Goal: Register for event/course

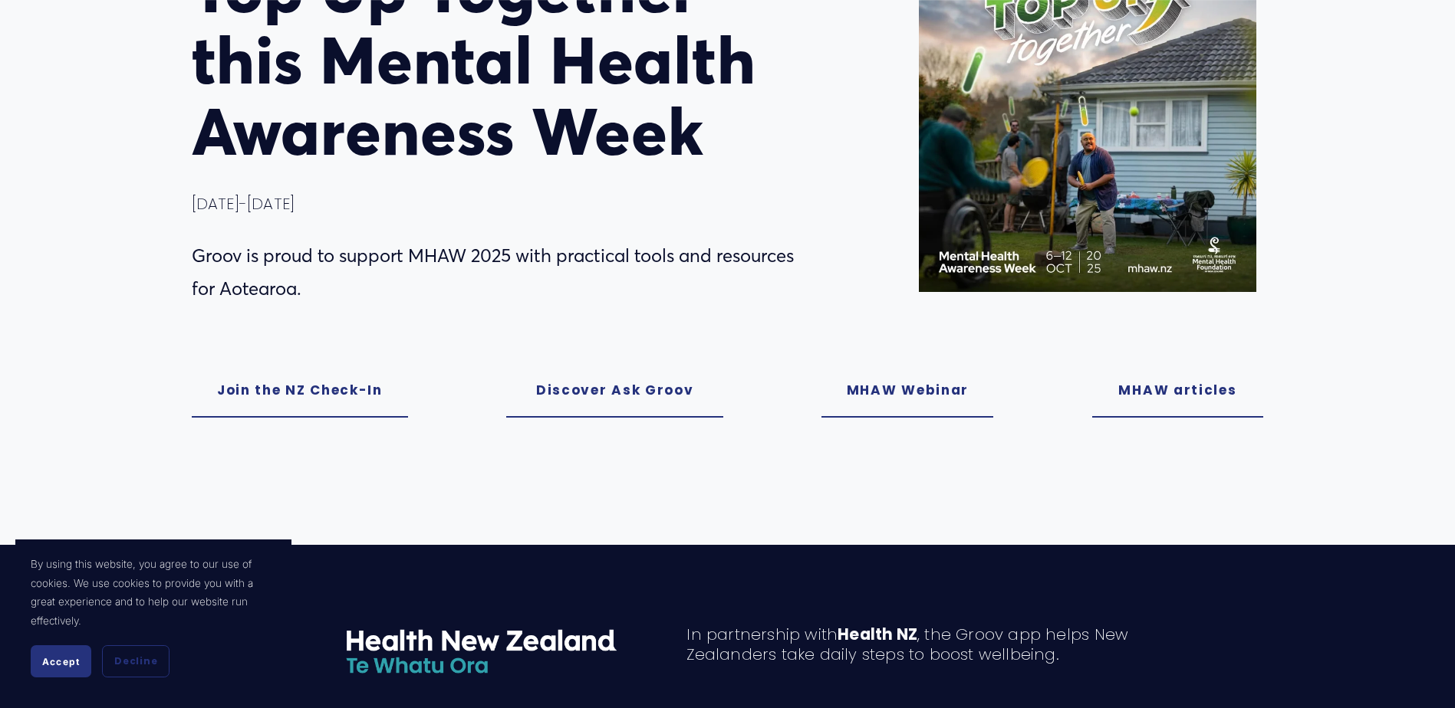
scroll to position [230, 0]
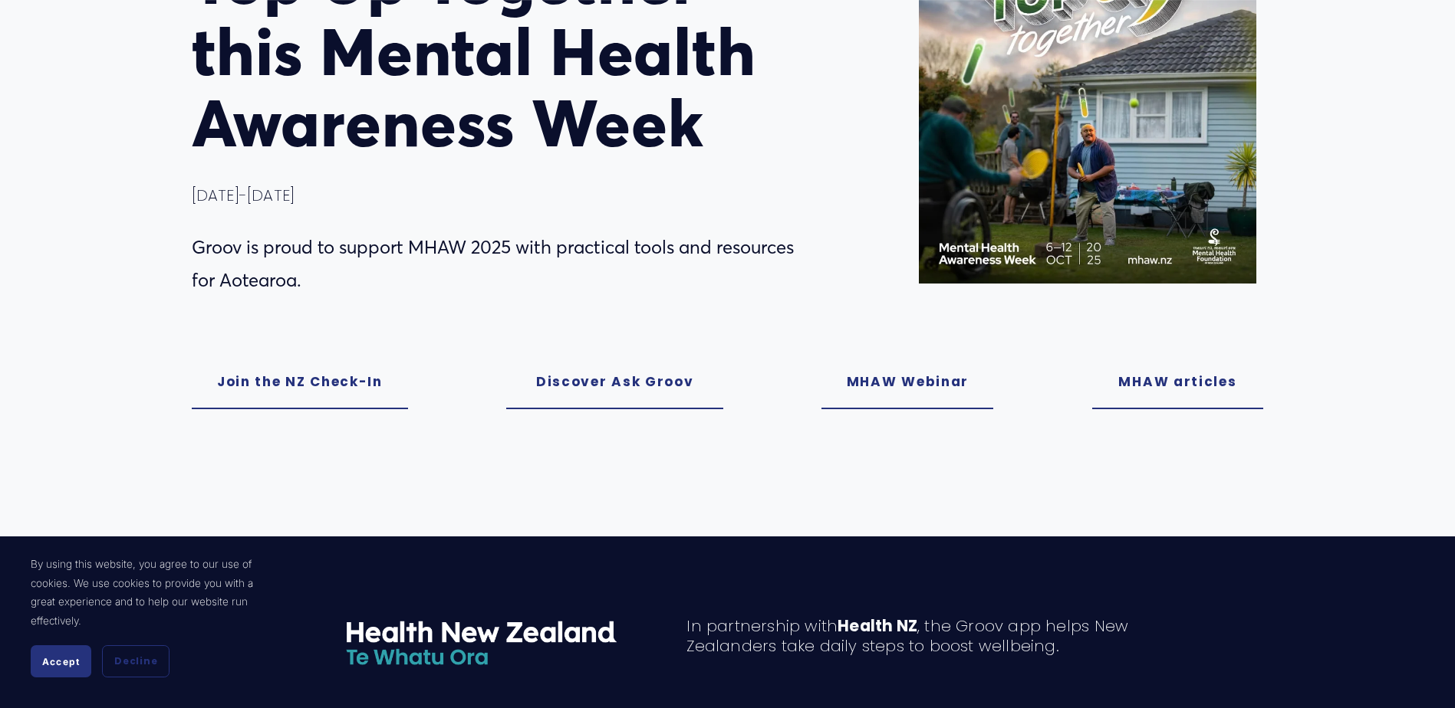
click at [872, 387] on link "MHAW Webinar" at bounding box center [907, 382] width 172 height 54
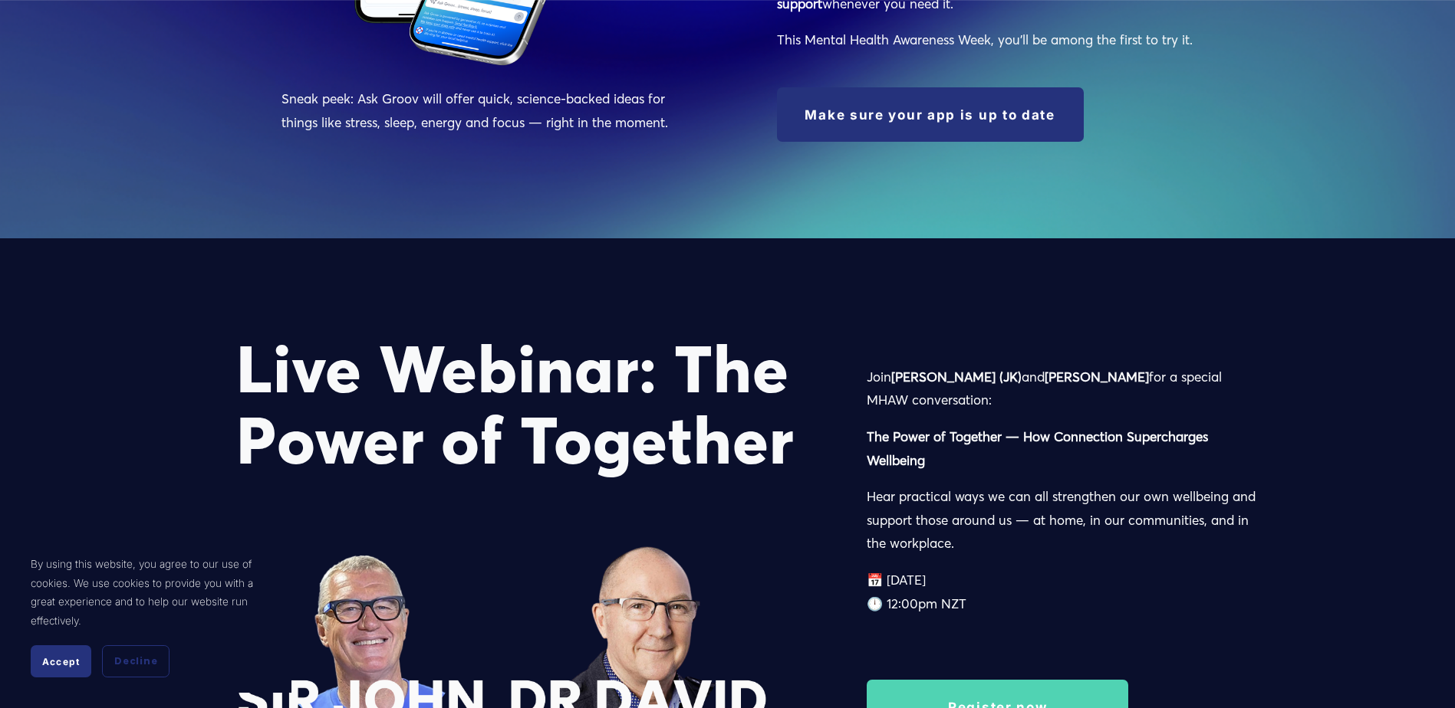
scroll to position [2303, 0]
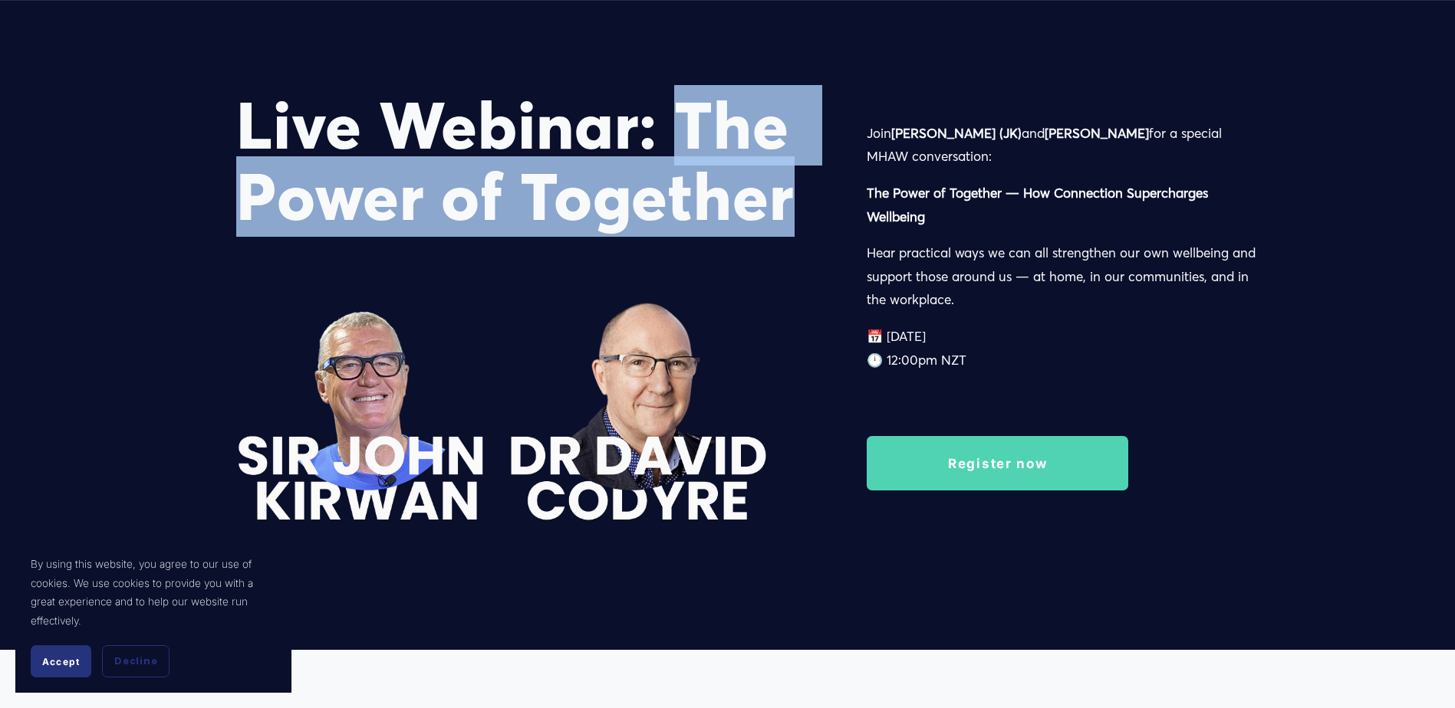
drag, startPoint x: 679, startPoint y: 146, endPoint x: 805, endPoint y: 202, distance: 137.6
click at [805, 202] on h1 "Live Webinar: The Power of Together" at bounding box center [524, 161] width 577 height 143
copy h1 "The Power of Together"
click at [1003, 474] on link "Register now" at bounding box center [996, 463] width 261 height 54
click at [955, 463] on link "Register now" at bounding box center [996, 463] width 261 height 54
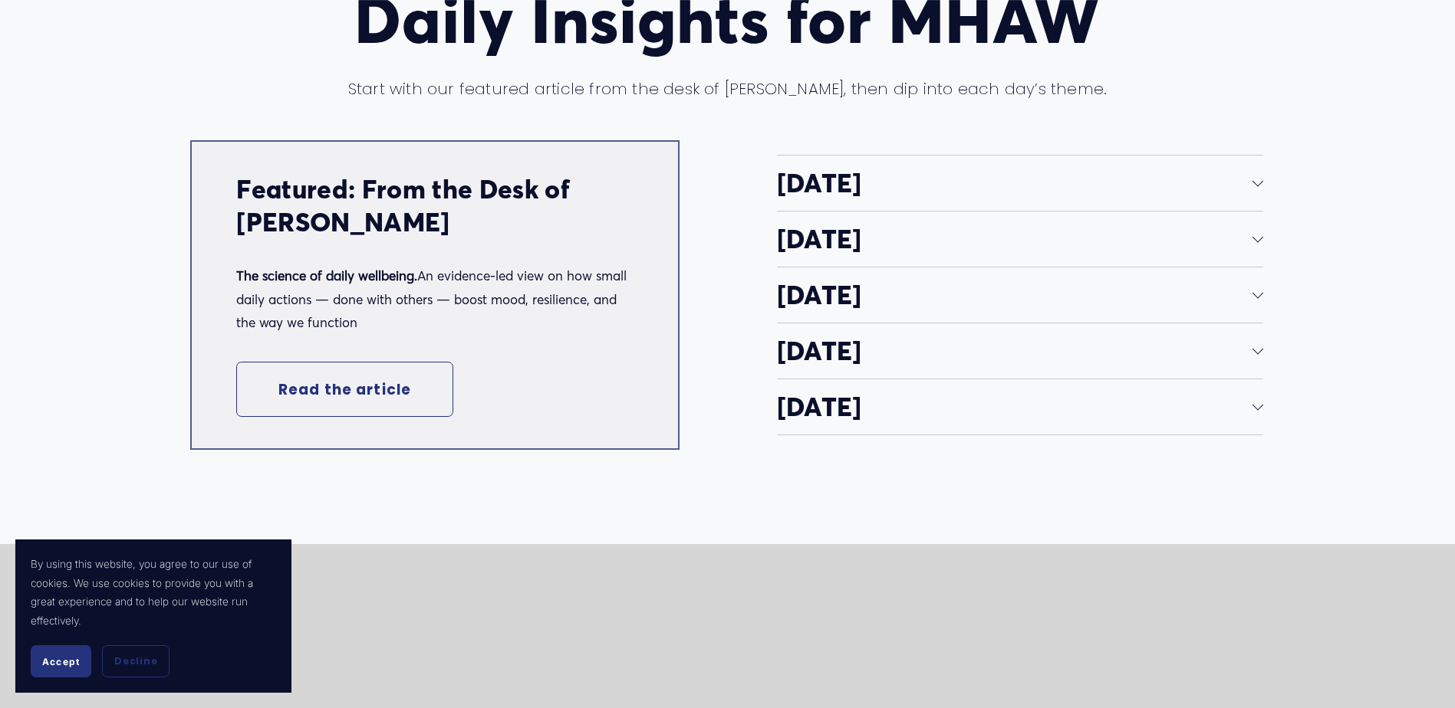
scroll to position [3067, 0]
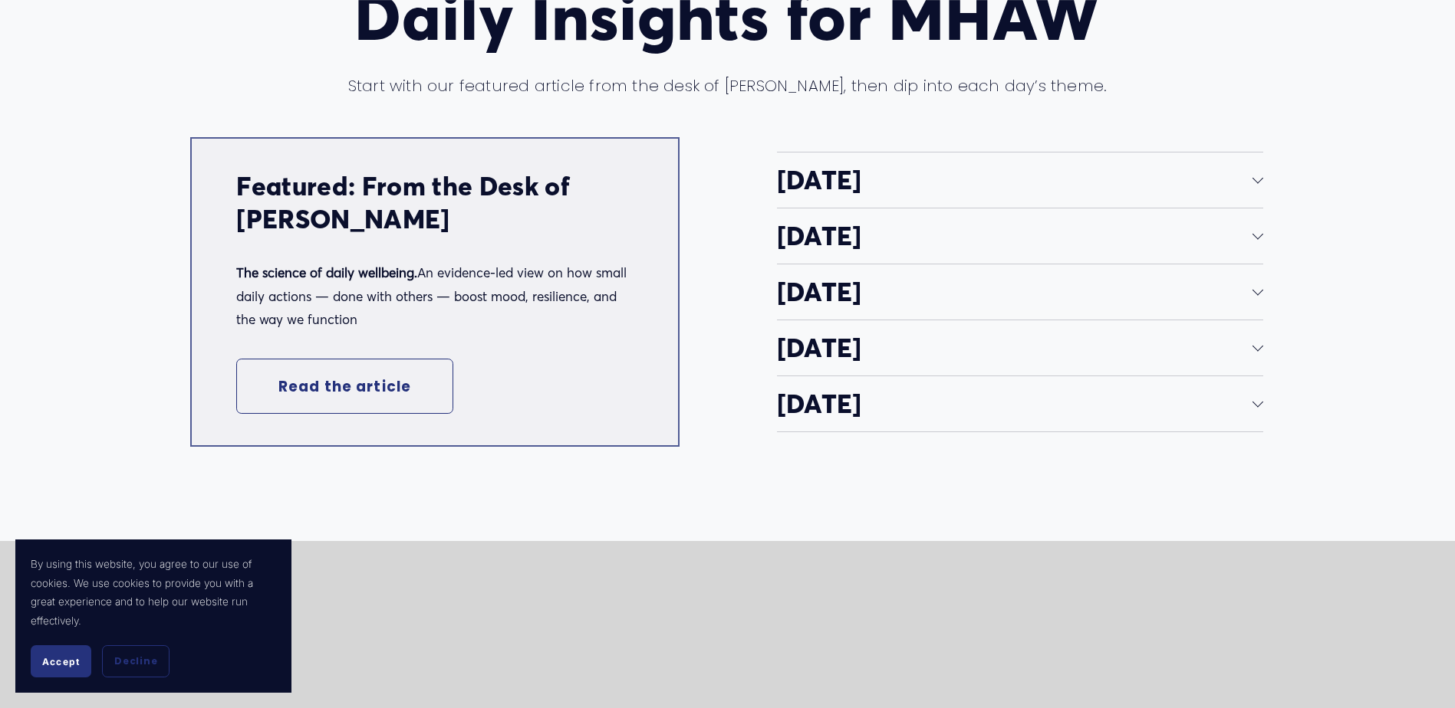
click at [906, 189] on span "[DATE]" at bounding box center [1015, 180] width 476 height 32
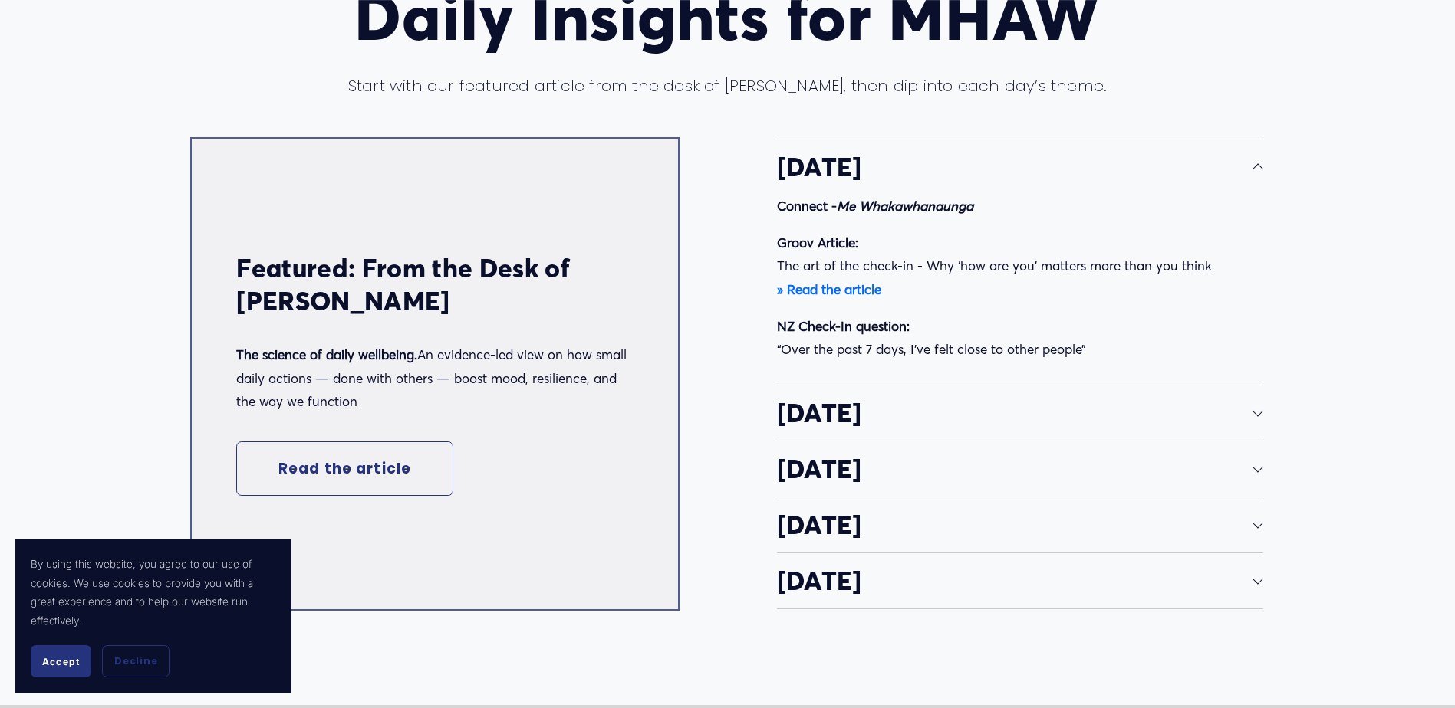
click at [902, 428] on span "[DATE]" at bounding box center [1015, 413] width 476 height 32
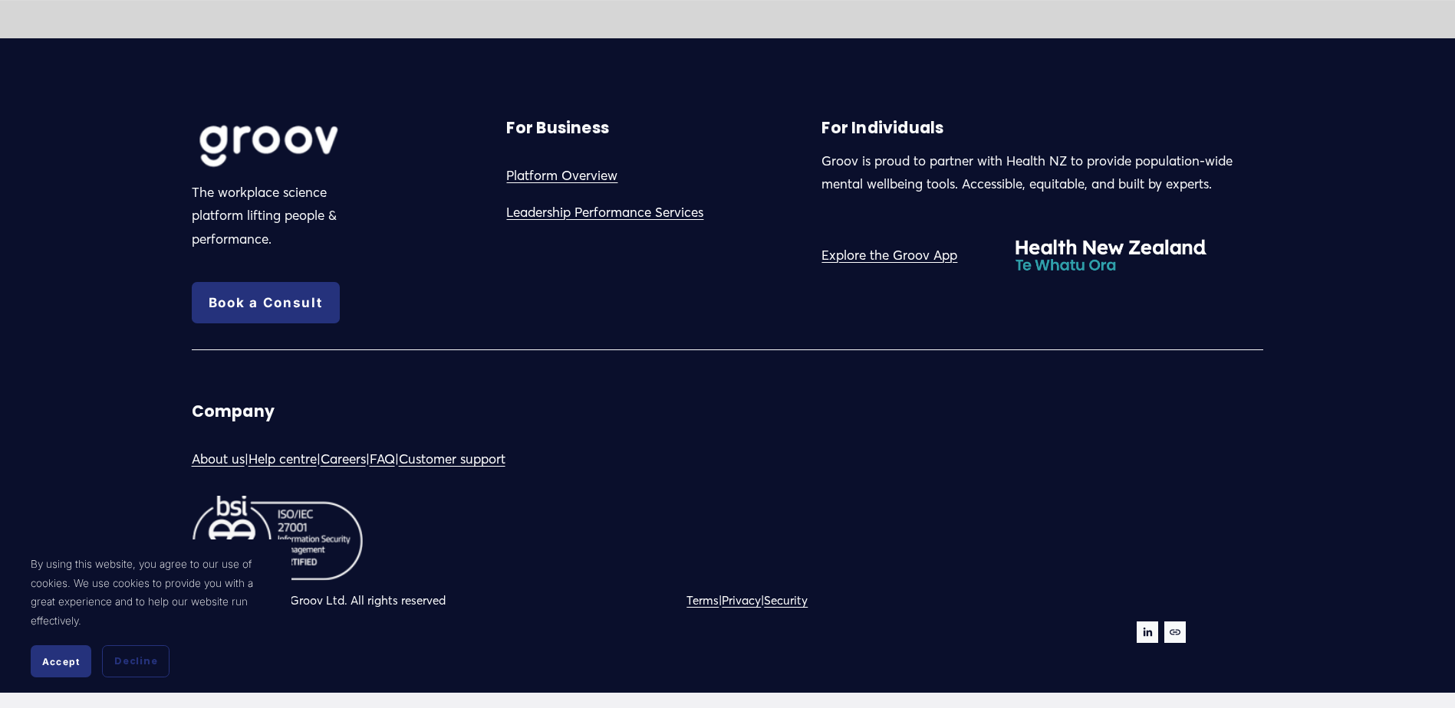
scroll to position [4470, 0]
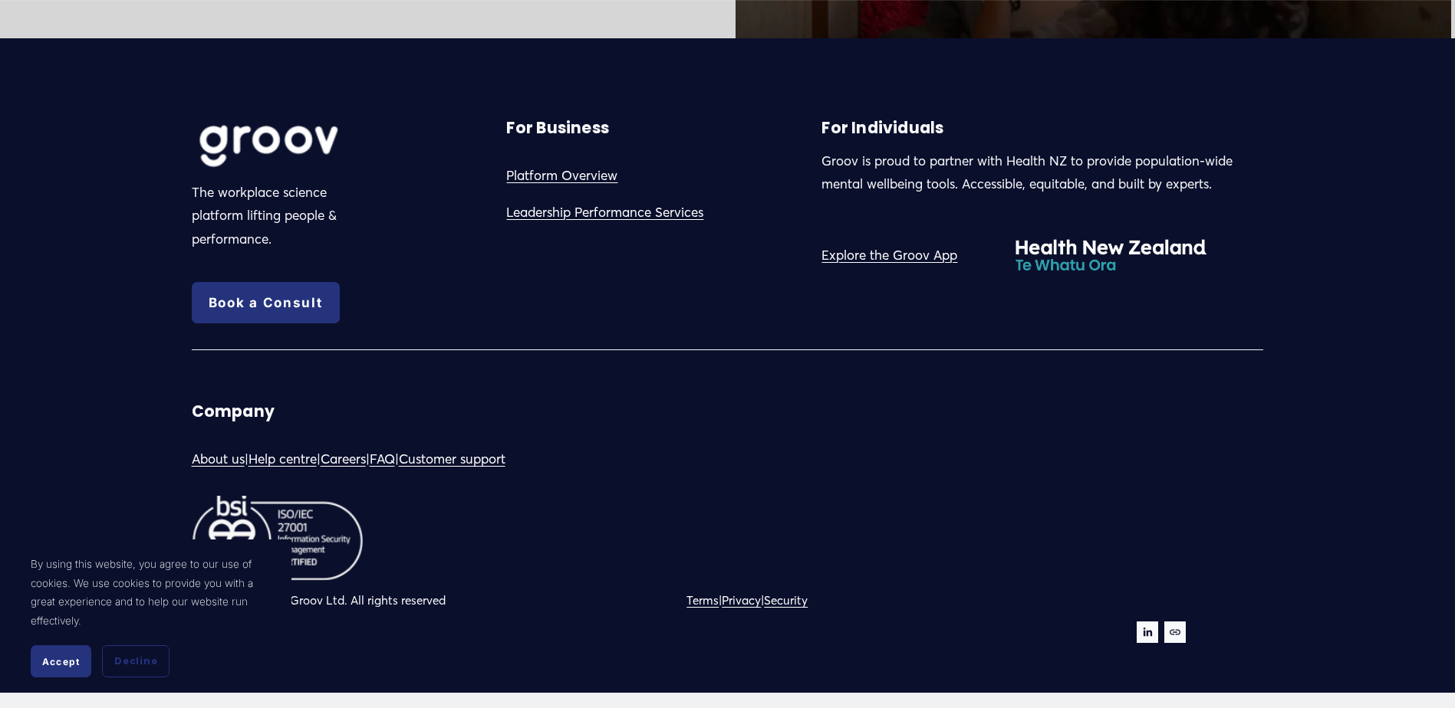
click at [481, 455] on link "Customer support" at bounding box center [452, 460] width 107 height 24
